Goal: Check status: Check status

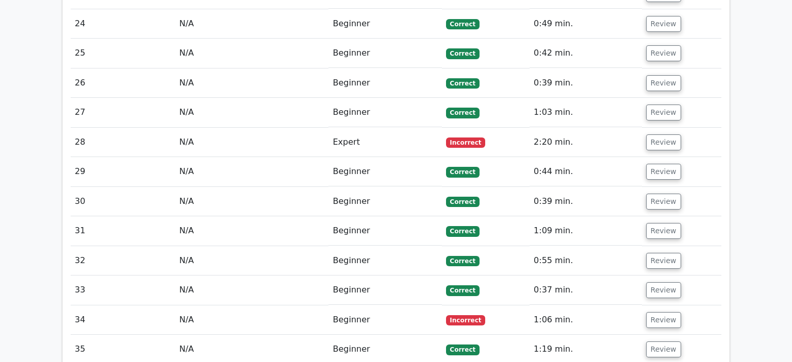
scroll to position [1663, 0]
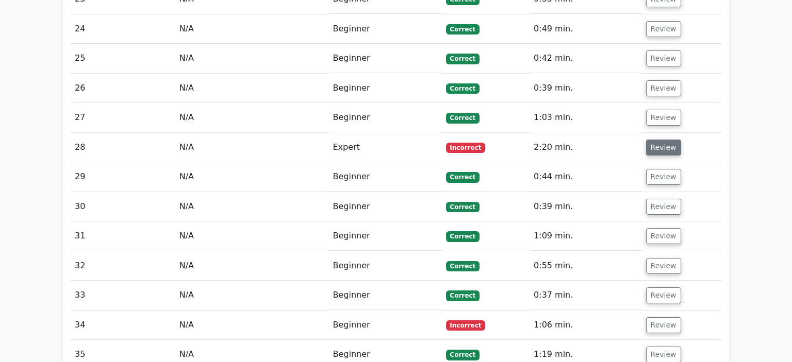
click at [663, 140] on button "Review" at bounding box center [663, 148] width 35 height 16
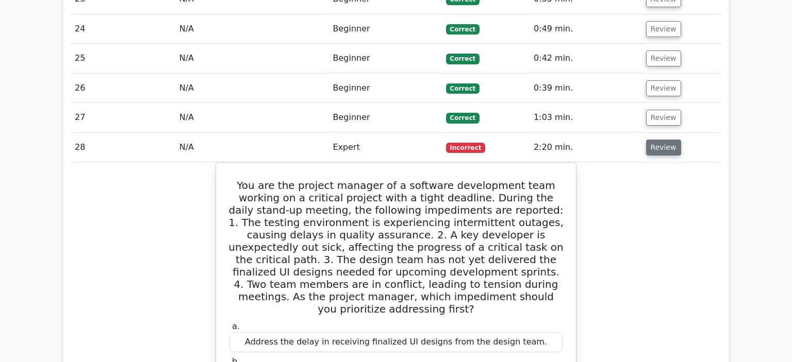
click at [663, 140] on button "Review" at bounding box center [663, 148] width 35 height 16
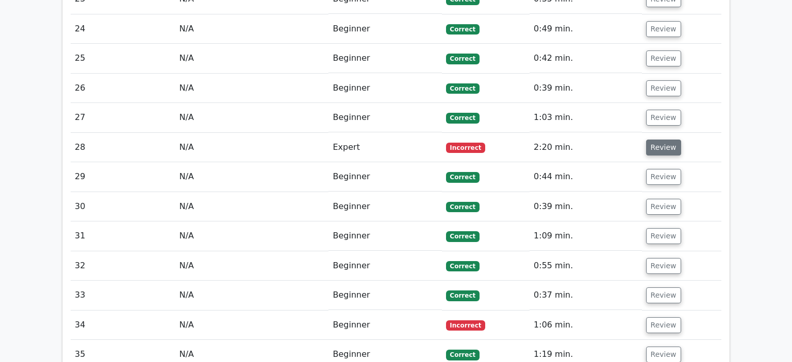
click at [663, 140] on button "Review" at bounding box center [663, 148] width 35 height 16
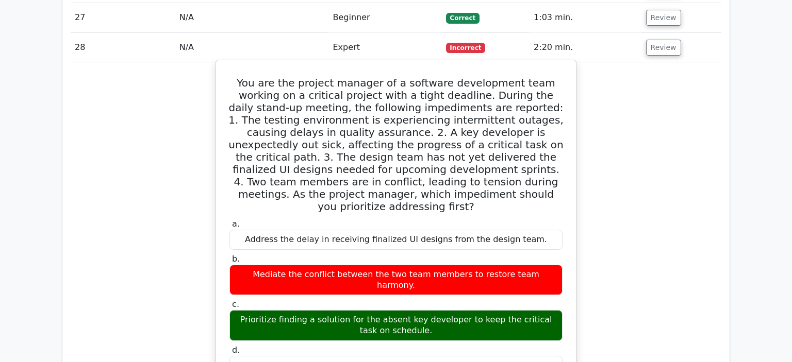
scroll to position [1763, 0]
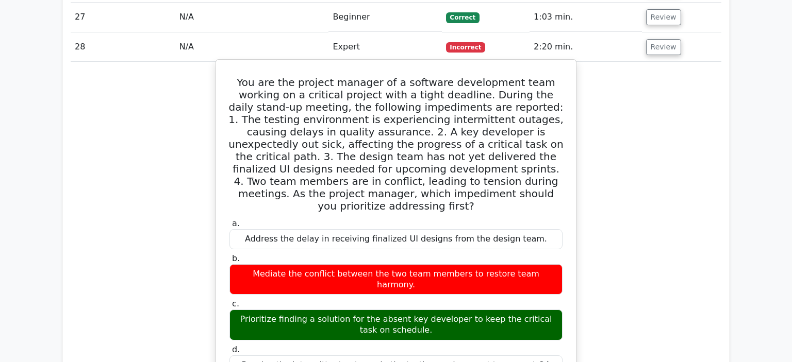
click at [465, 310] on div "Prioritize finding a solution for the absent key developer to keep the critical…" at bounding box center [395, 325] width 333 height 31
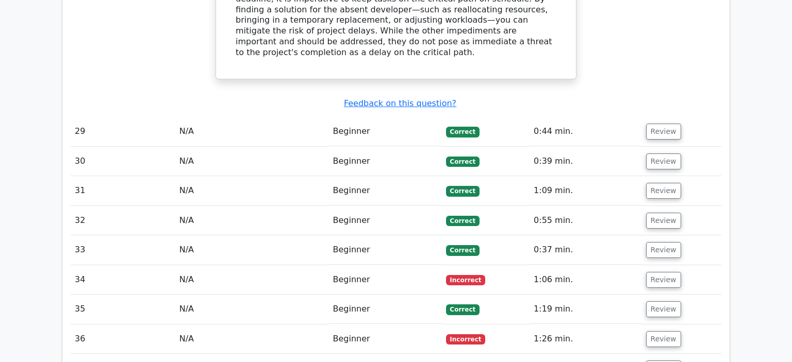
scroll to position [2239, 0]
click at [656, 272] on button "Review" at bounding box center [663, 280] width 35 height 16
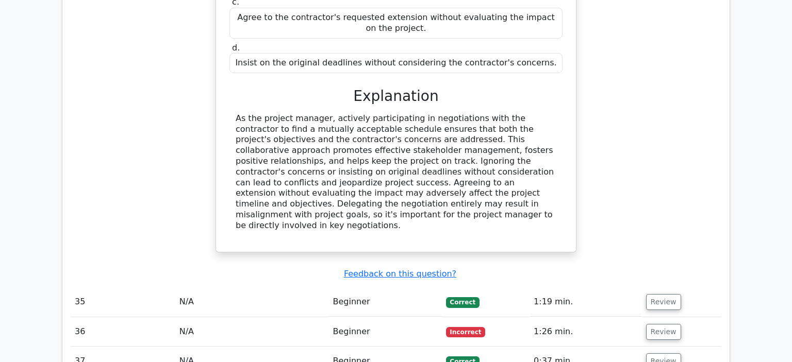
scroll to position [2715, 0]
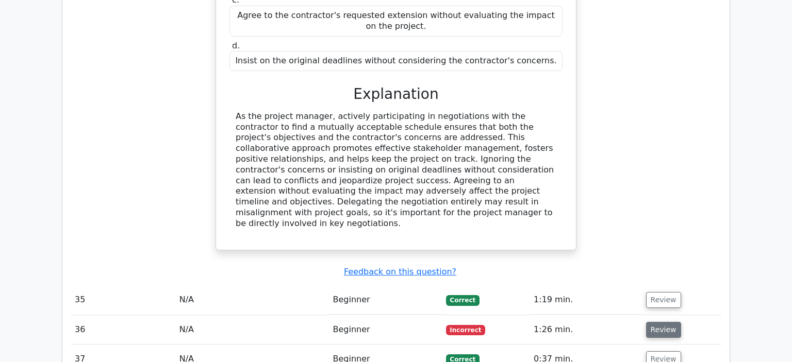
click at [657, 322] on button "Review" at bounding box center [663, 330] width 35 height 16
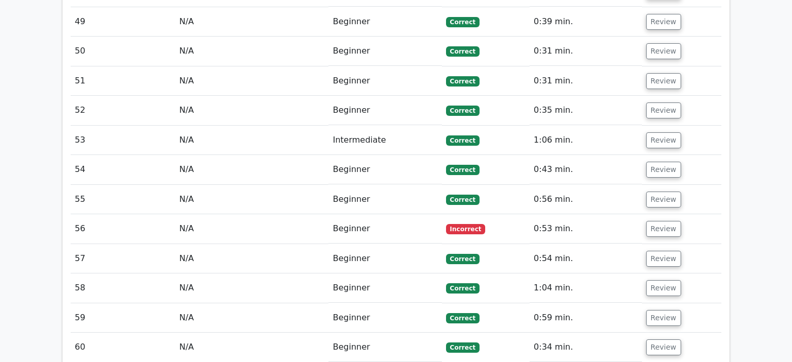
scroll to position [3907, 0]
click at [661, 222] on button "Review" at bounding box center [663, 230] width 35 height 16
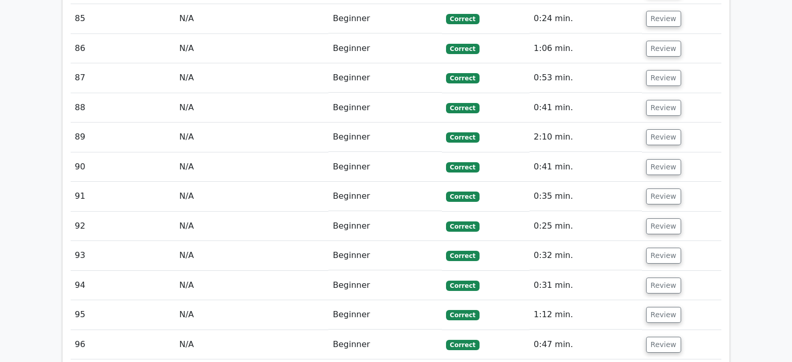
scroll to position [5517, 0]
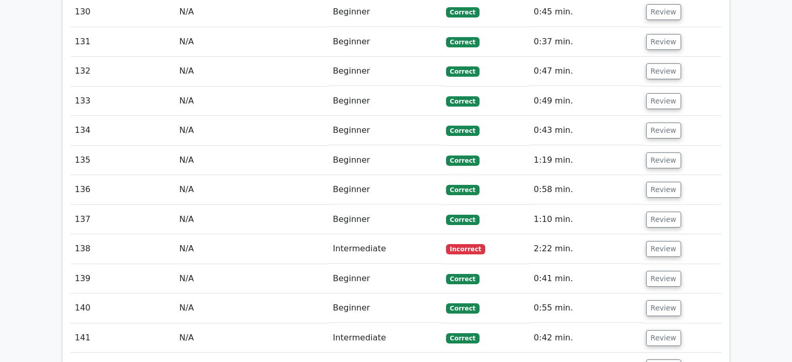
scroll to position [7314, 0]
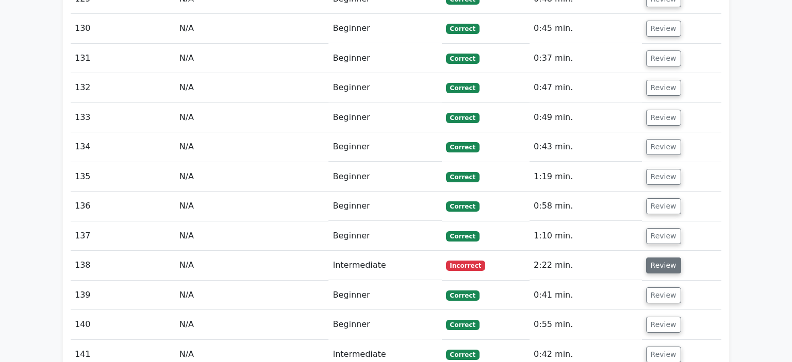
click at [658, 258] on button "Review" at bounding box center [663, 266] width 35 height 16
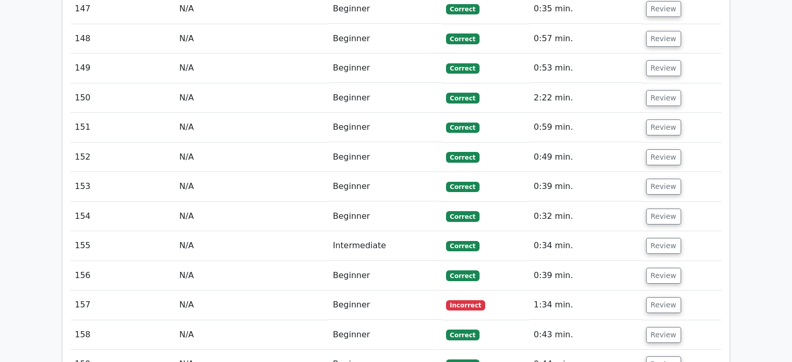
scroll to position [8343, 0]
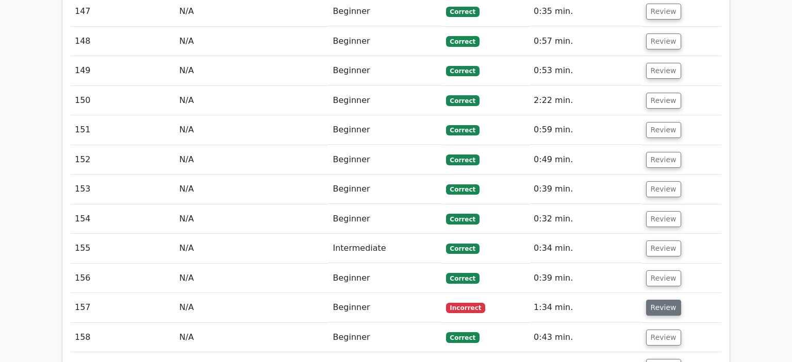
click at [648, 300] on button "Review" at bounding box center [663, 308] width 35 height 16
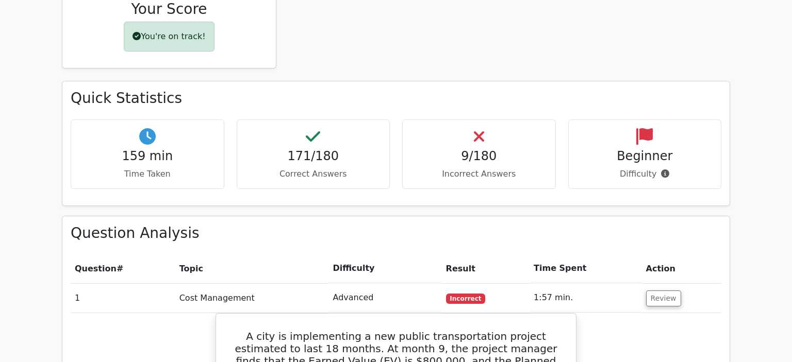
scroll to position [0, 0]
